Goal: Share content: Share content

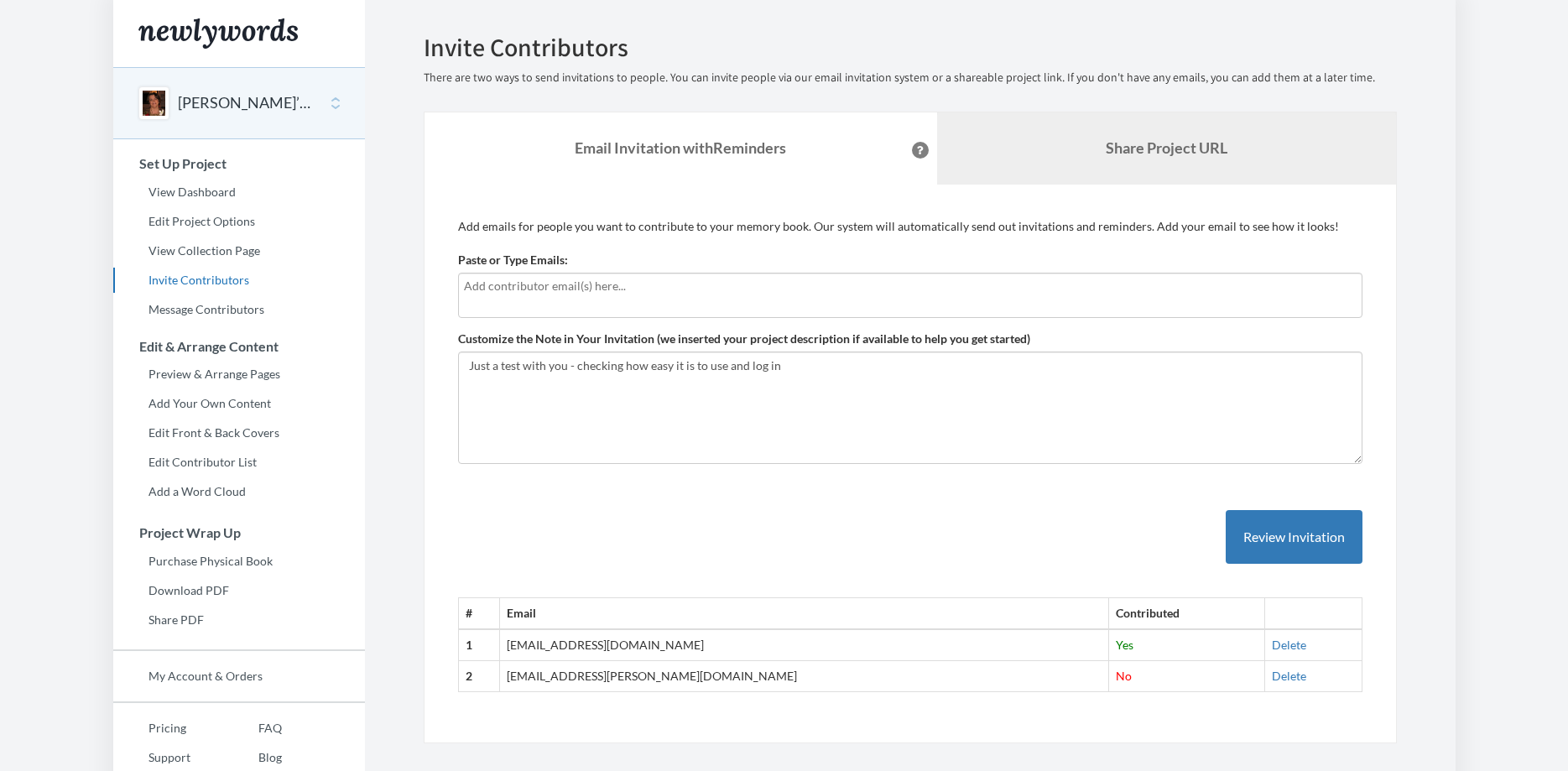
click at [1190, 155] on b "Share Project URL" at bounding box center [1166, 148] width 122 height 19
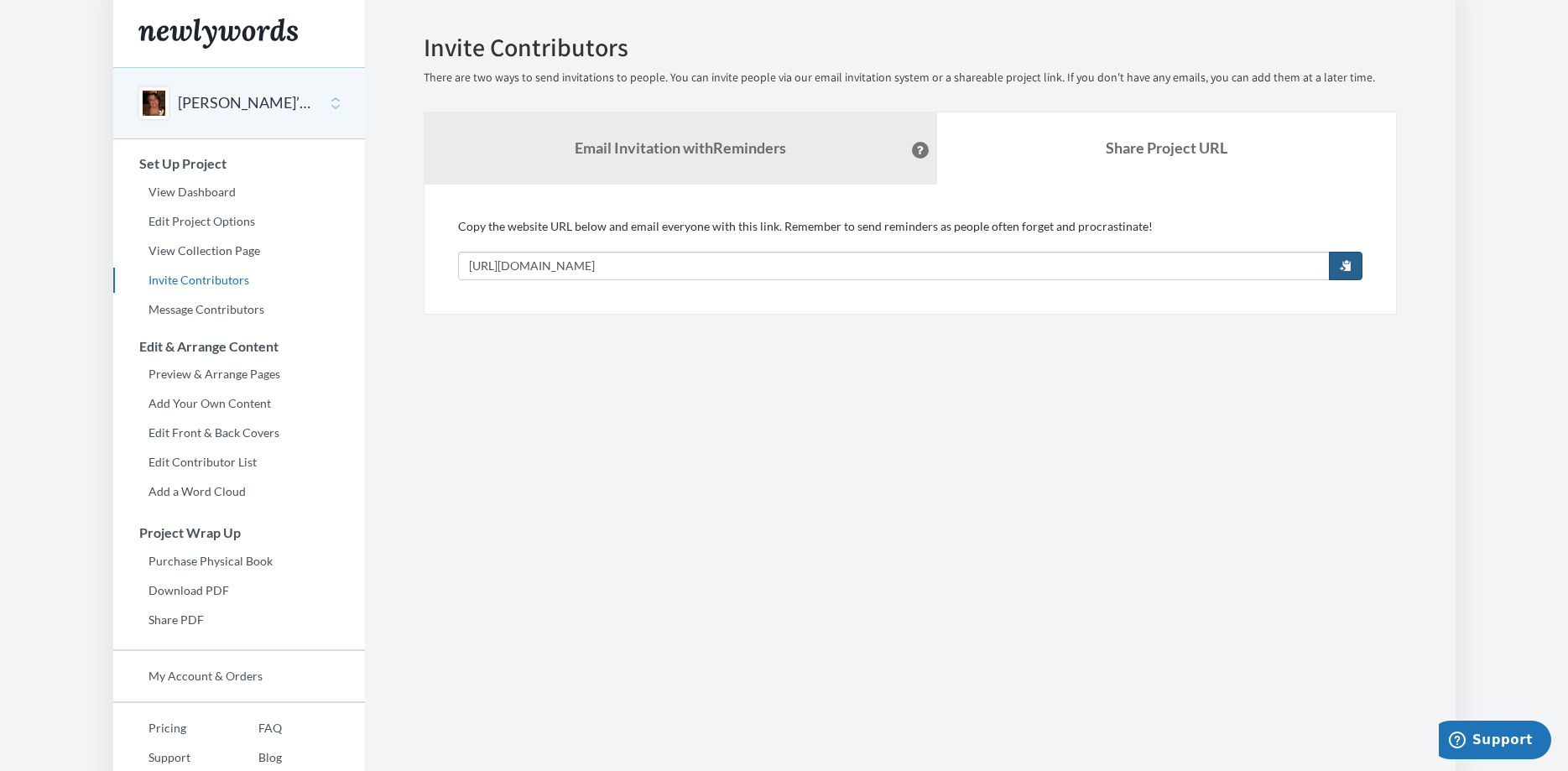
click at [1344, 269] on span "button" at bounding box center [1346, 265] width 11 height 11
click at [691, 174] on link "Email Invitation with Reminders" at bounding box center [680, 148] width 513 height 73
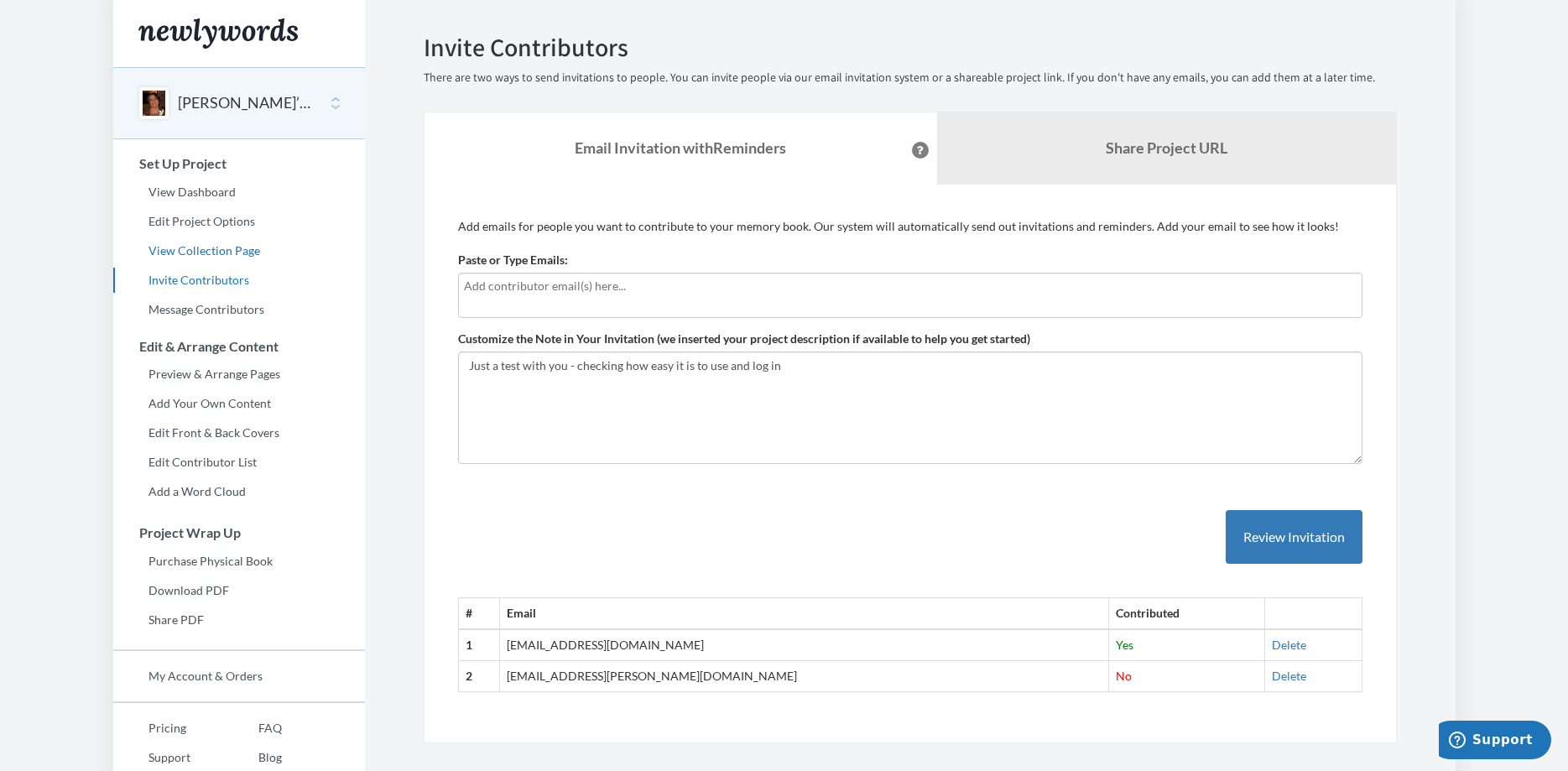
click at [212, 255] on link "View Collection Page" at bounding box center [238, 251] width 252 height 25
click at [1116, 141] on b "Share Project URL" at bounding box center [1166, 148] width 122 height 19
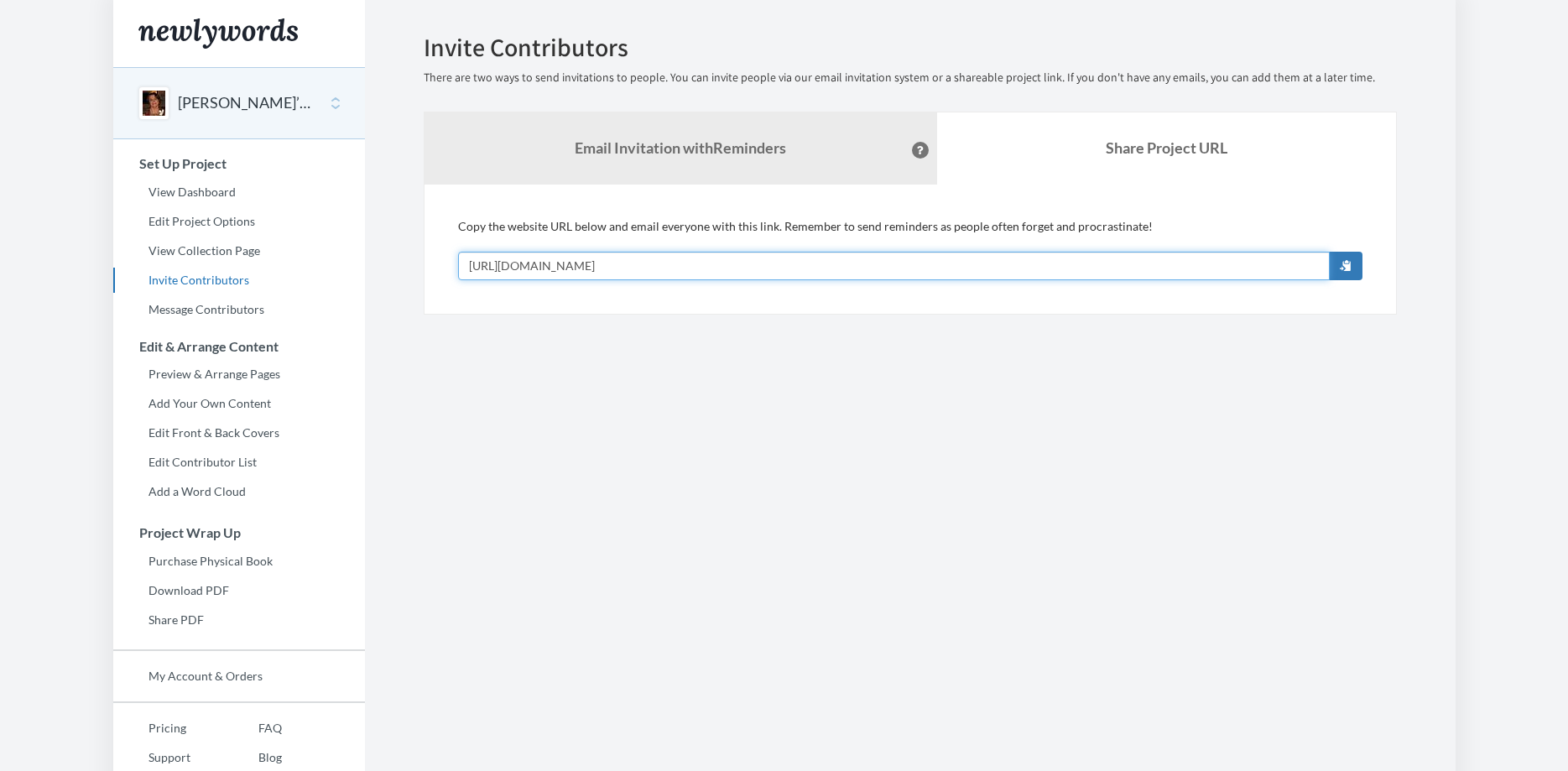
click at [828, 263] on input "[URL][DOMAIN_NAME]" at bounding box center [893, 266] width 872 height 28
